Goal: Information Seeking & Learning: Learn about a topic

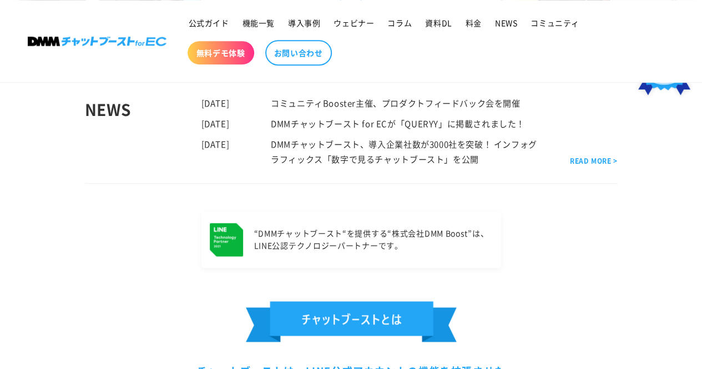
scroll to position [278, 0]
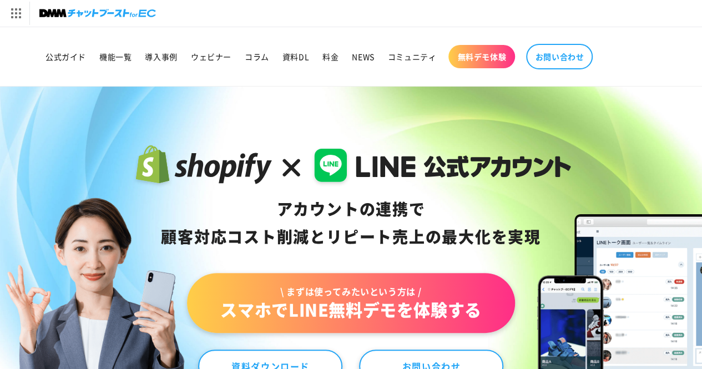
drag, startPoint x: 292, startPoint y: 15, endPoint x: 301, endPoint y: 17, distance: 9.2
click at [293, 15] on div "DMM.com トップへ DMM TV 電子書籍 オンラインゲーム 宅配レンタル オンラインクレーンゲーム 光回線・モバイル 旅行・ホテル予約 FX/CFD" at bounding box center [351, 13] width 702 height 27
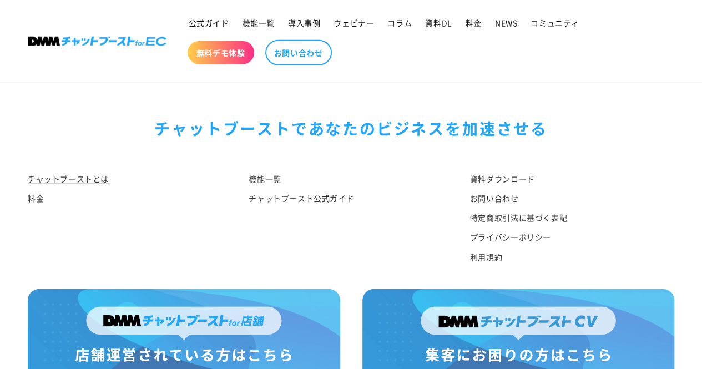
scroll to position [5827, 0]
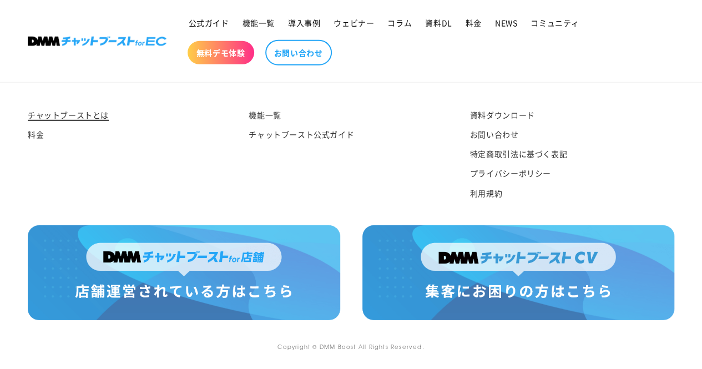
click at [82, 118] on link "チャットブーストとは" at bounding box center [68, 116] width 81 height 17
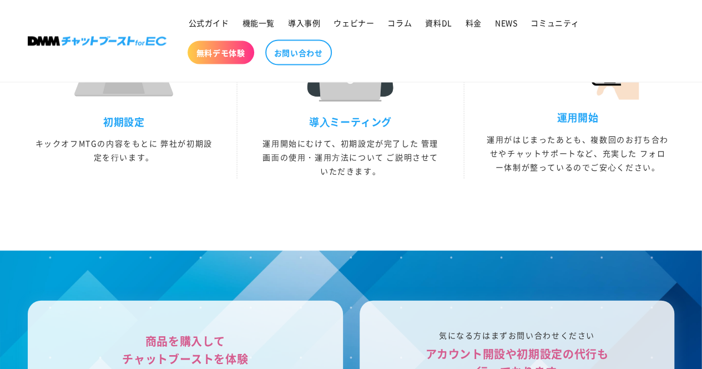
scroll to position [3275, 0]
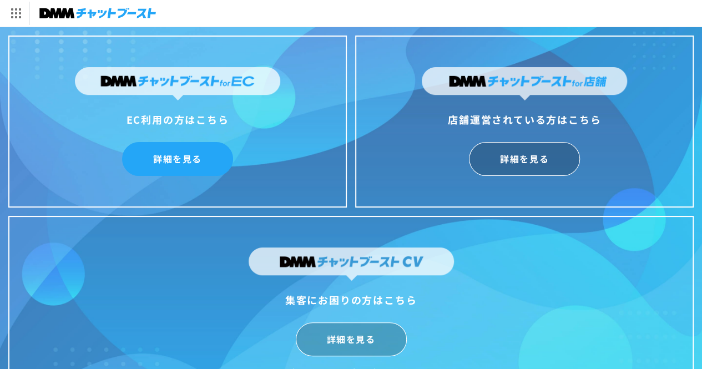
click at [203, 163] on link "詳細を見る" at bounding box center [177, 159] width 111 height 34
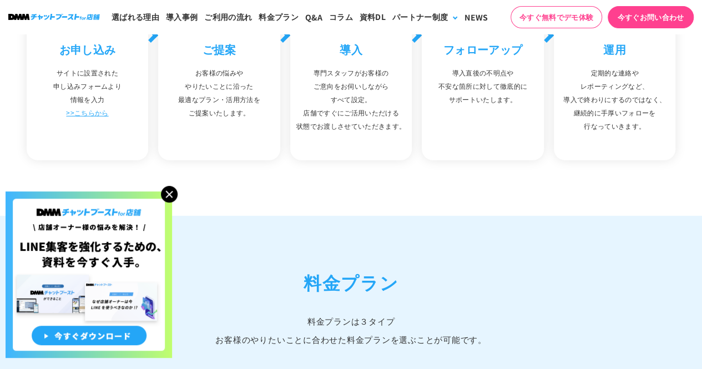
scroll to position [3774, 0]
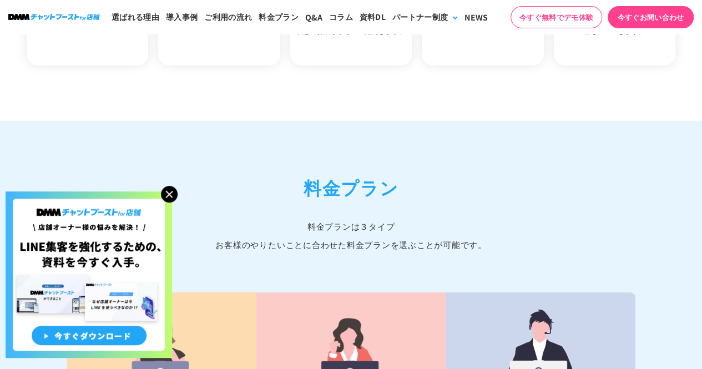
drag, startPoint x: 164, startPoint y: 198, endPoint x: 178, endPoint y: 196, distance: 14.0
click at [164, 198] on img at bounding box center [169, 194] width 17 height 17
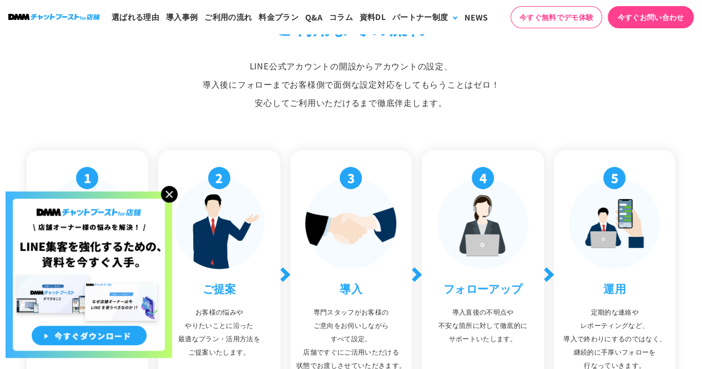
scroll to position [4104, 0]
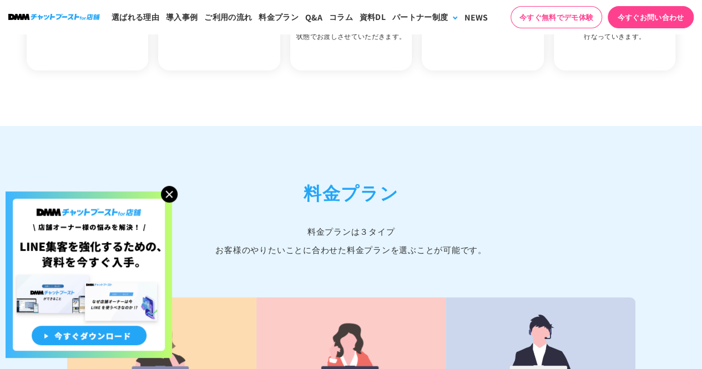
click at [170, 195] on img at bounding box center [169, 194] width 17 height 17
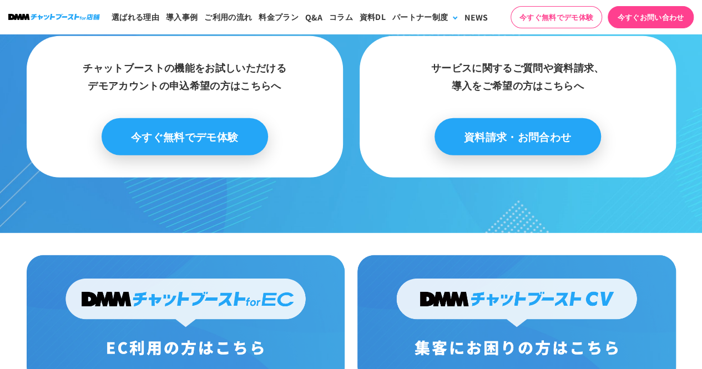
scroll to position [5824, 0]
